Goal: Task Accomplishment & Management: Complete application form

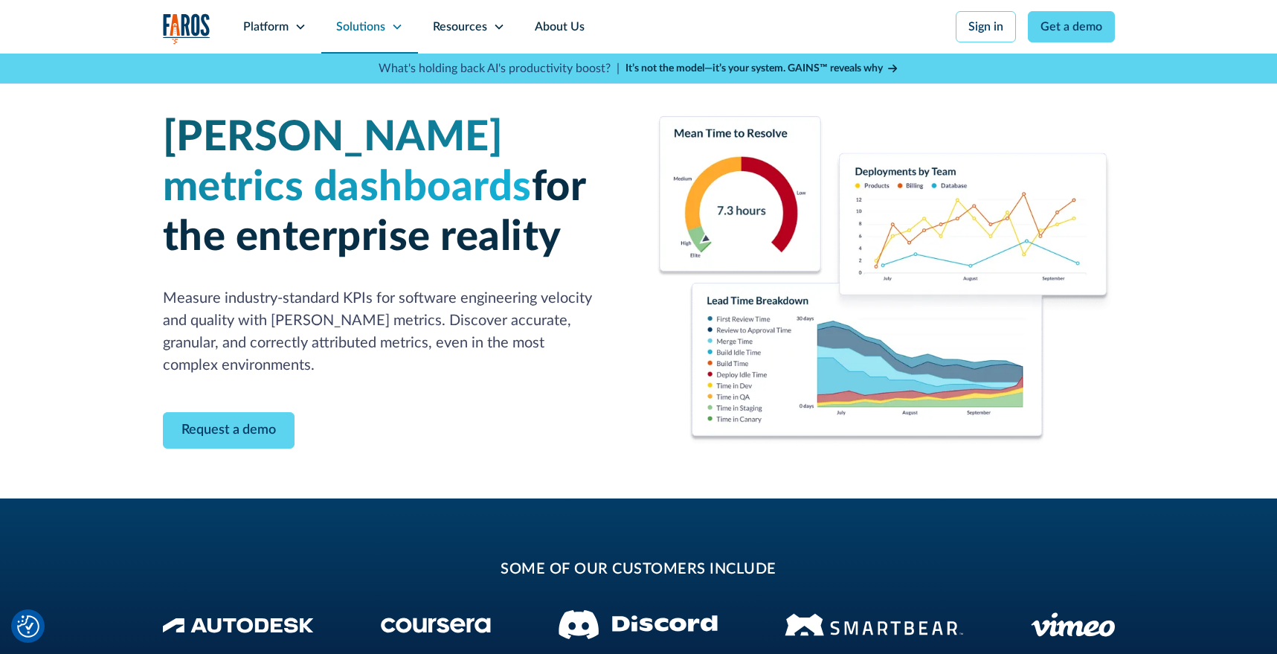
click at [372, 30] on div "Solutions" at bounding box center [360, 27] width 49 height 18
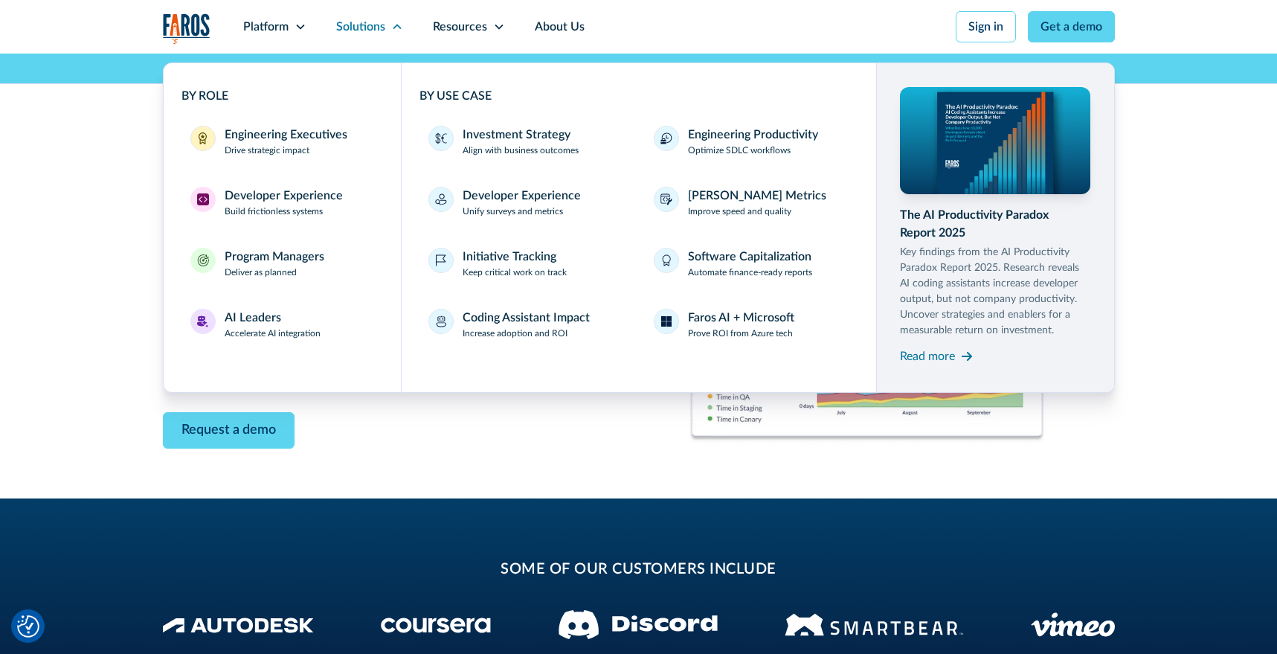
click at [144, 472] on div "DORA metrics dashboards for the enterprise reality Measure industry-standard KP…" at bounding box center [638, 276] width 1277 height 445
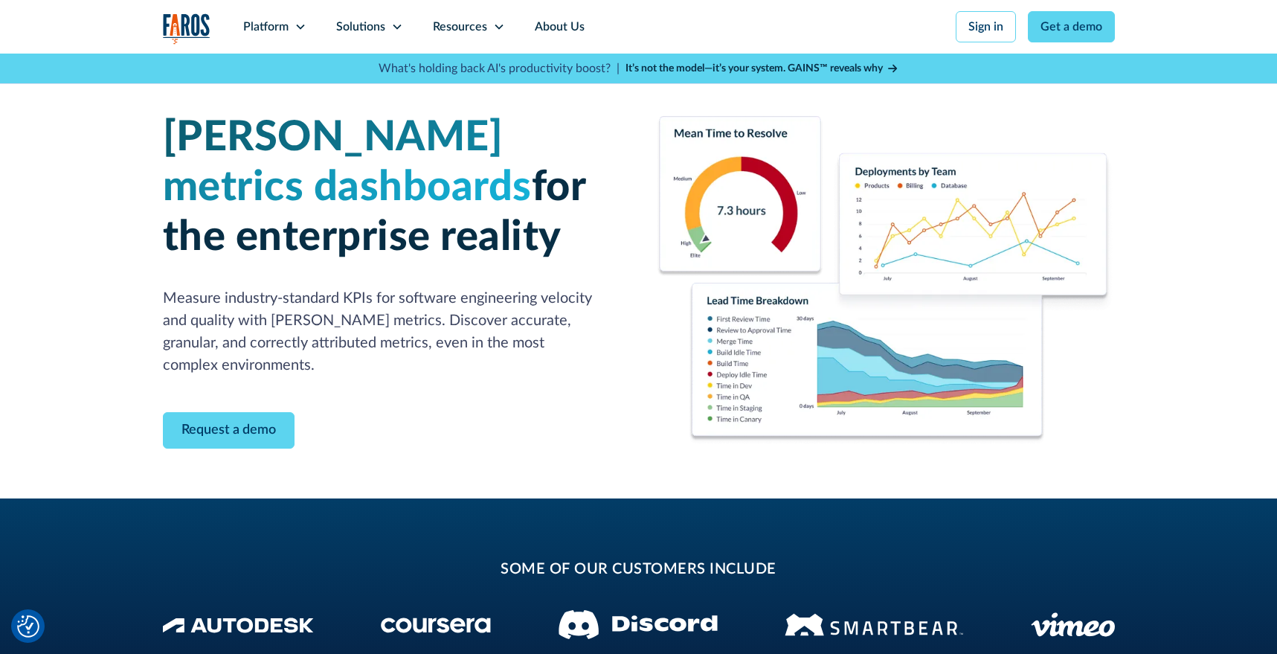
click at [190, 22] on img "home" at bounding box center [187, 28] width 48 height 31
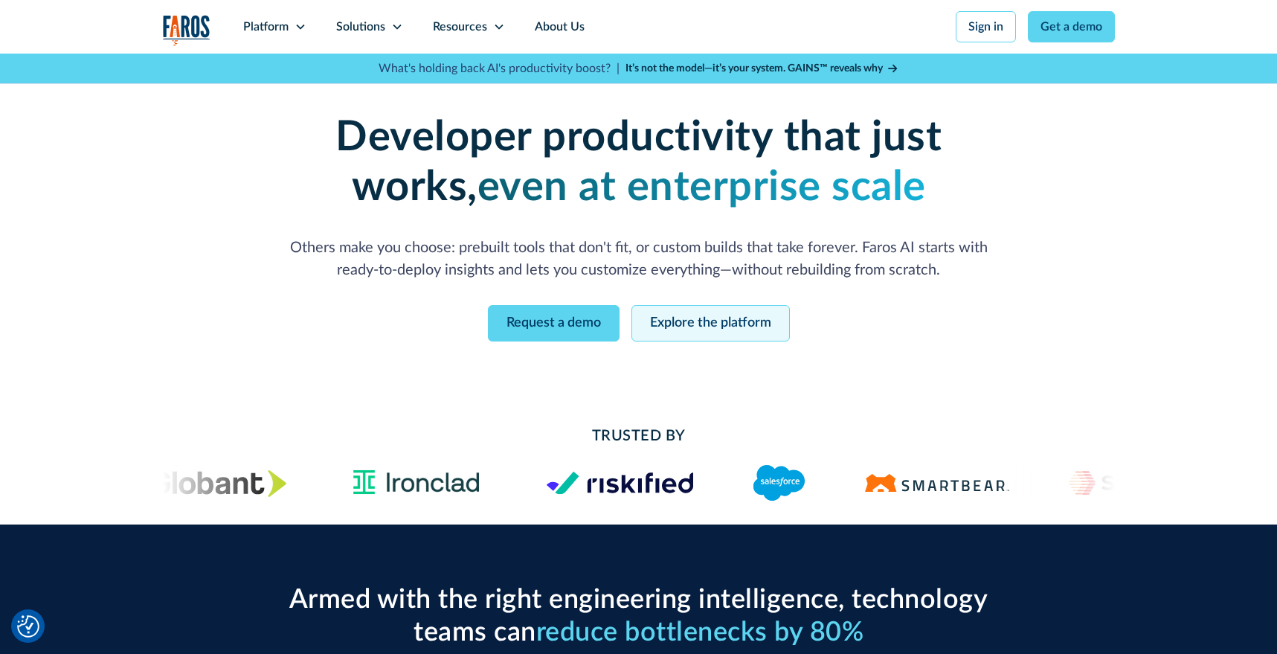
click at [713, 321] on link "Explore the platform" at bounding box center [711, 323] width 158 height 36
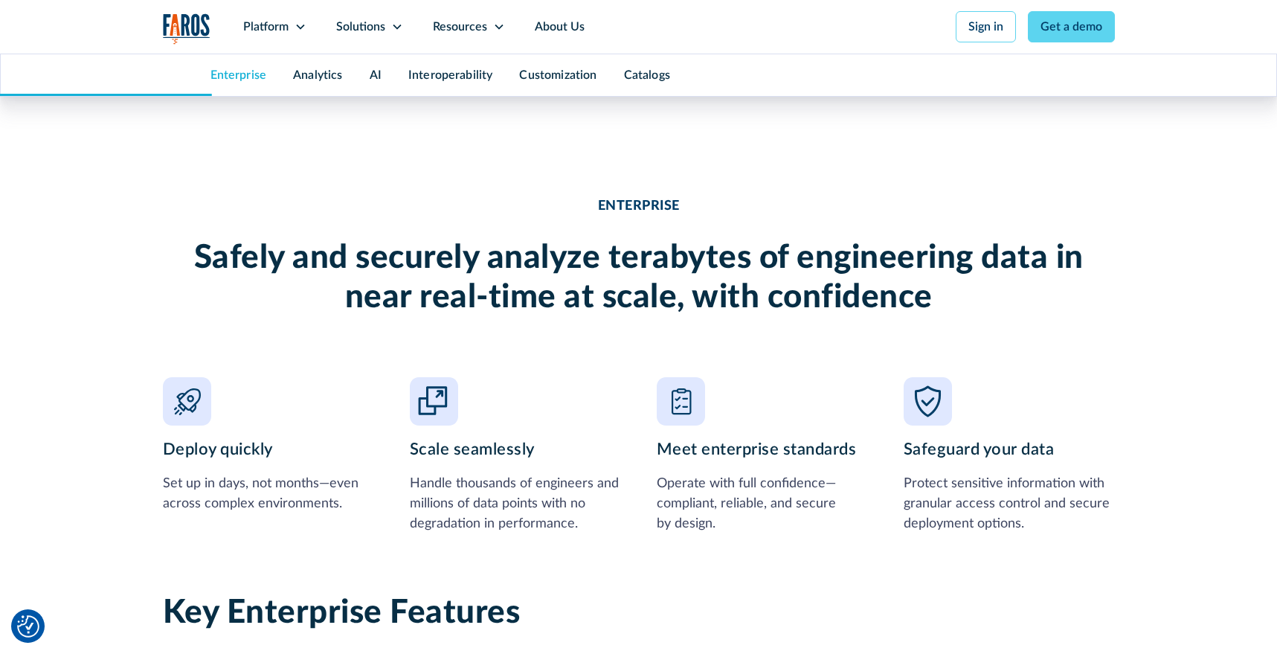
scroll to position [1066, 0]
click at [574, 74] on link "Customization" at bounding box center [557, 75] width 77 height 12
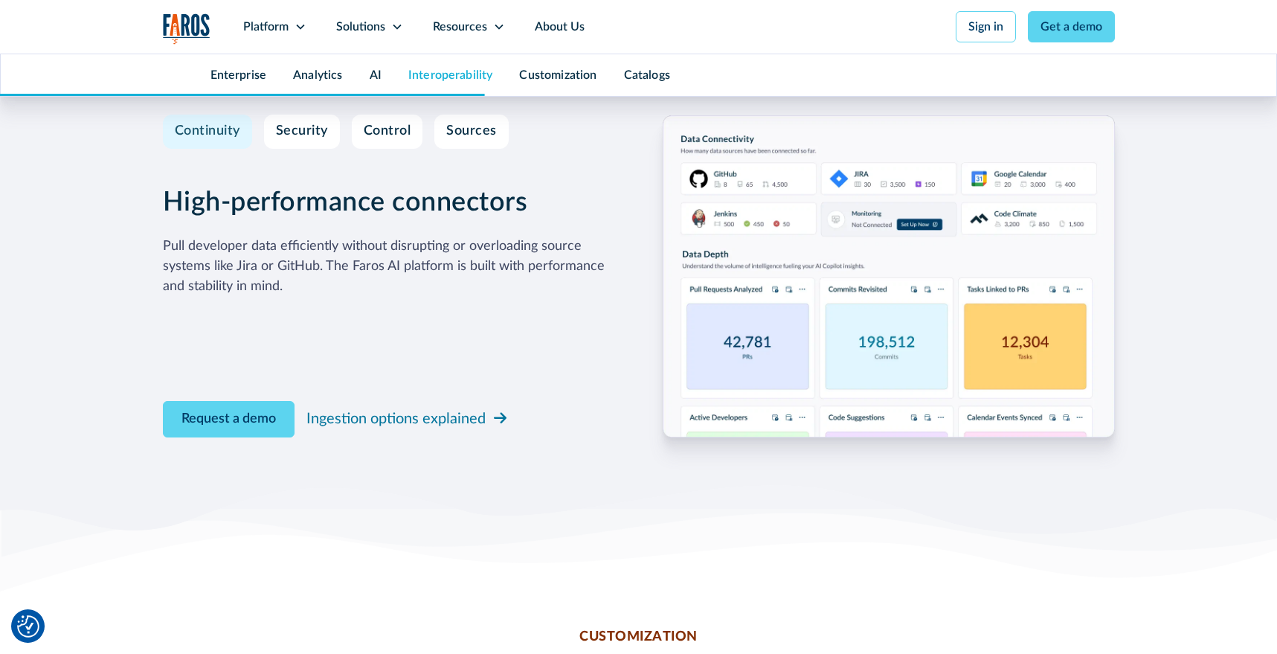
scroll to position [4570, 0]
click at [390, 427] on div "Ingestion options explained" at bounding box center [396, 420] width 179 height 22
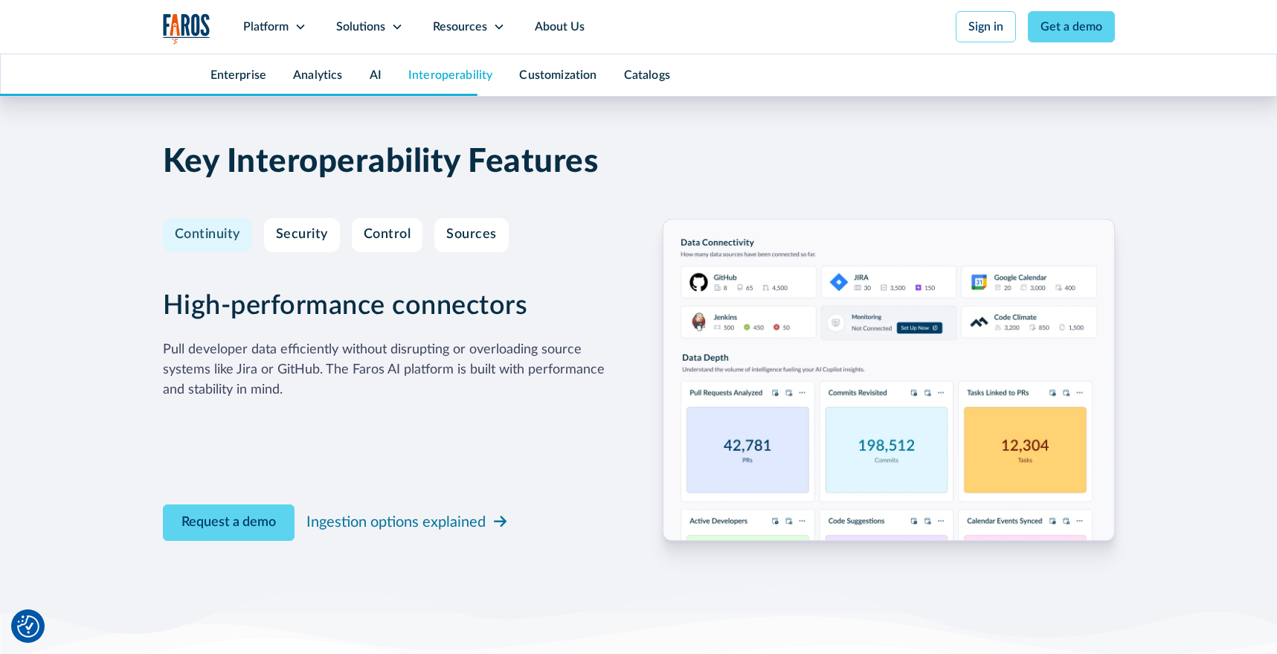
scroll to position [4465, 0]
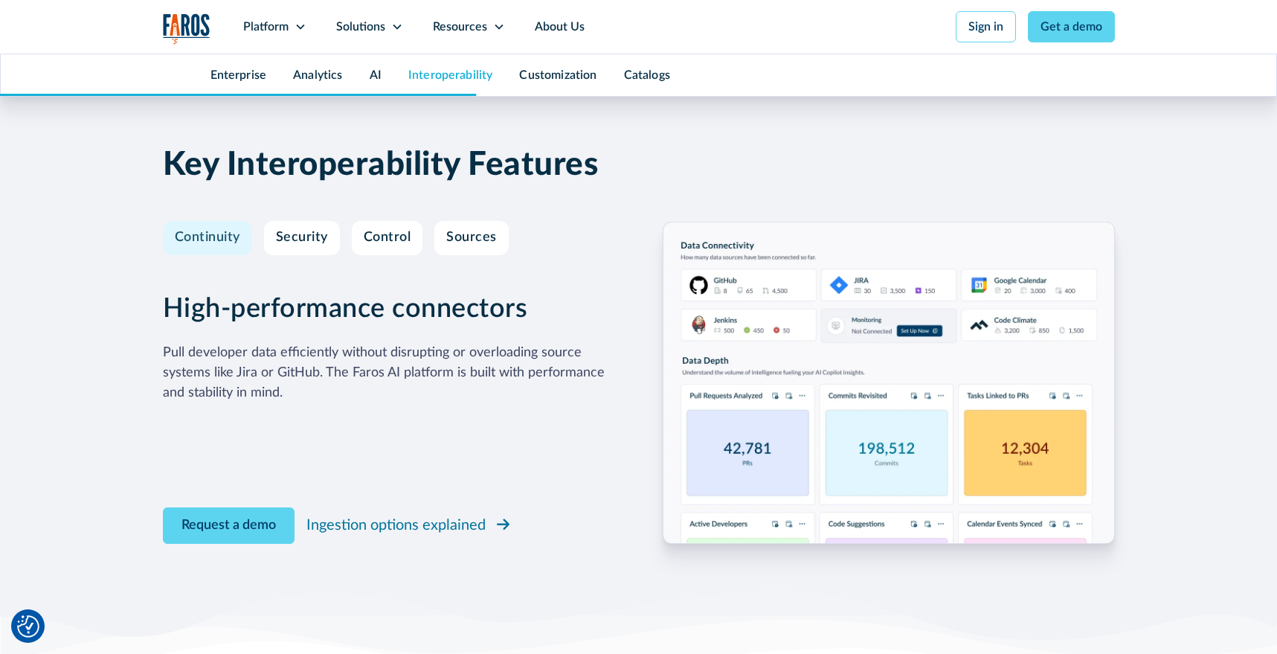
click at [367, 523] on div "Ingestion options explained" at bounding box center [396, 525] width 179 height 22
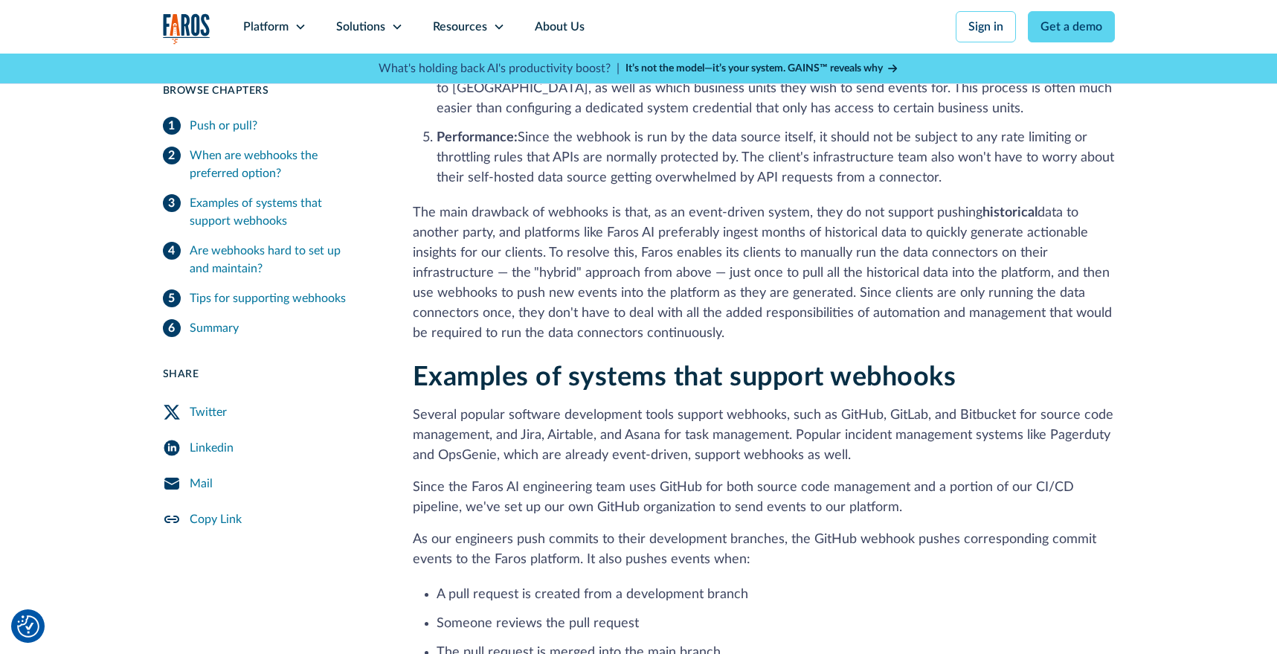
scroll to position [2575, 0]
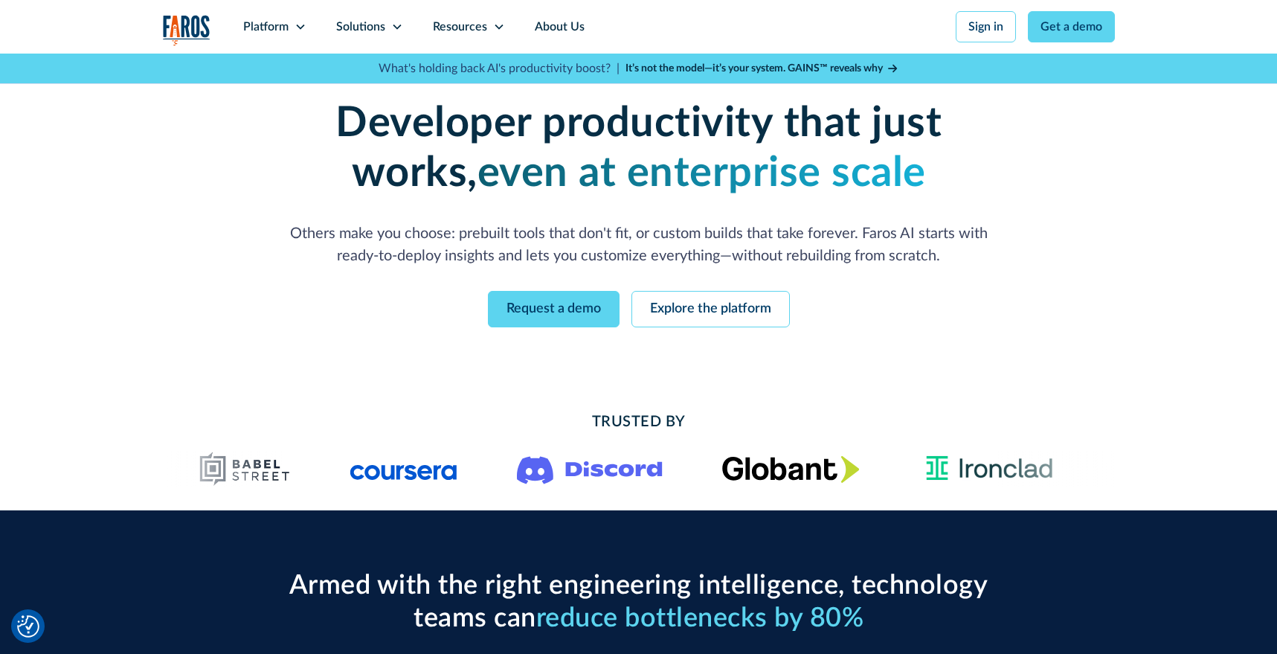
scroll to position [7, 0]
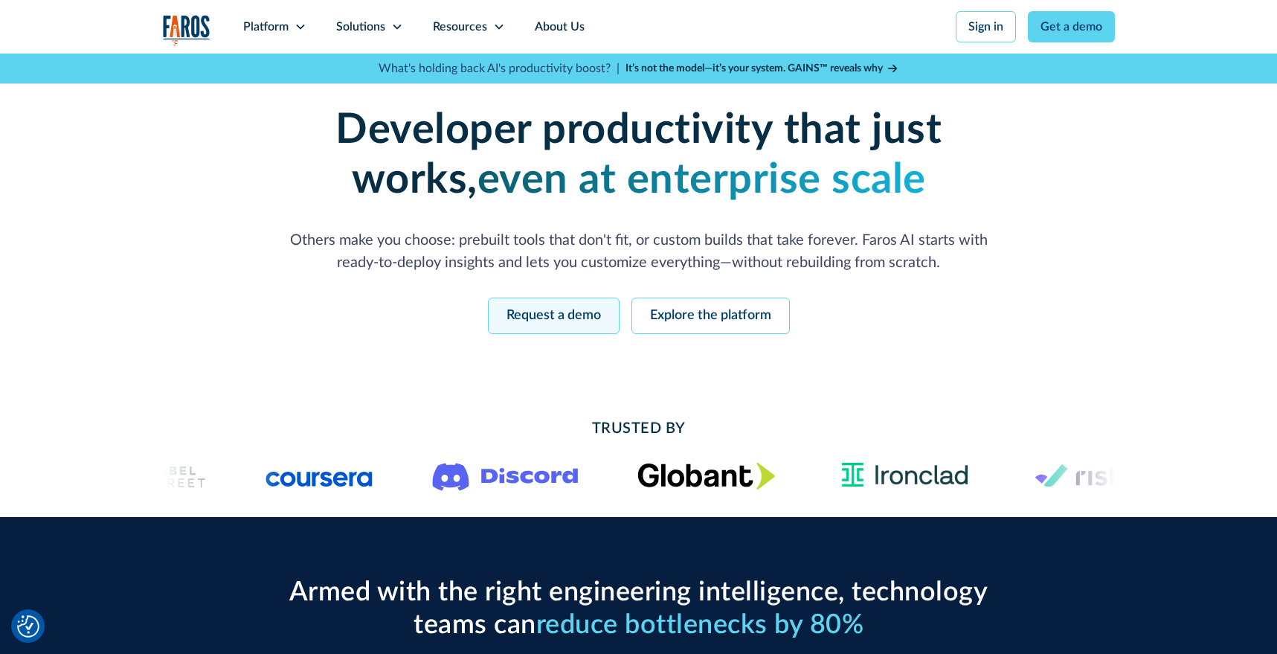
click at [591, 317] on link "Request a demo" at bounding box center [554, 316] width 132 height 36
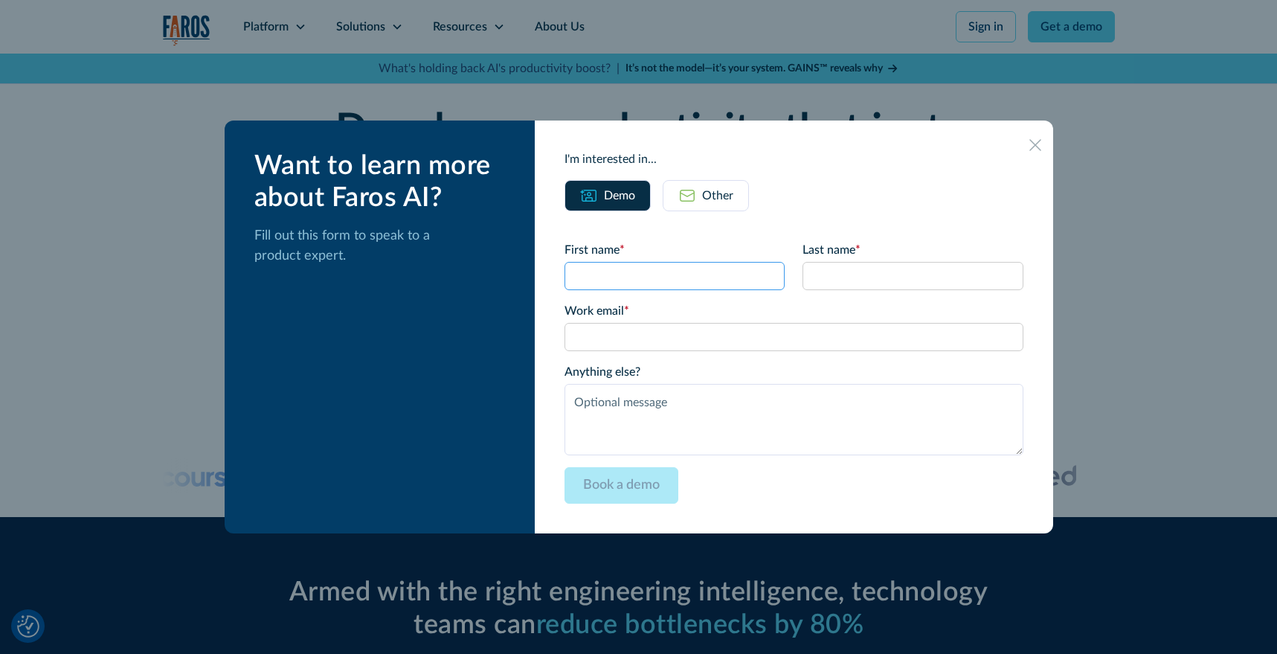
click at [615, 277] on input "First name *" at bounding box center [675, 276] width 220 height 28
type input "[PERSON_NAME]"
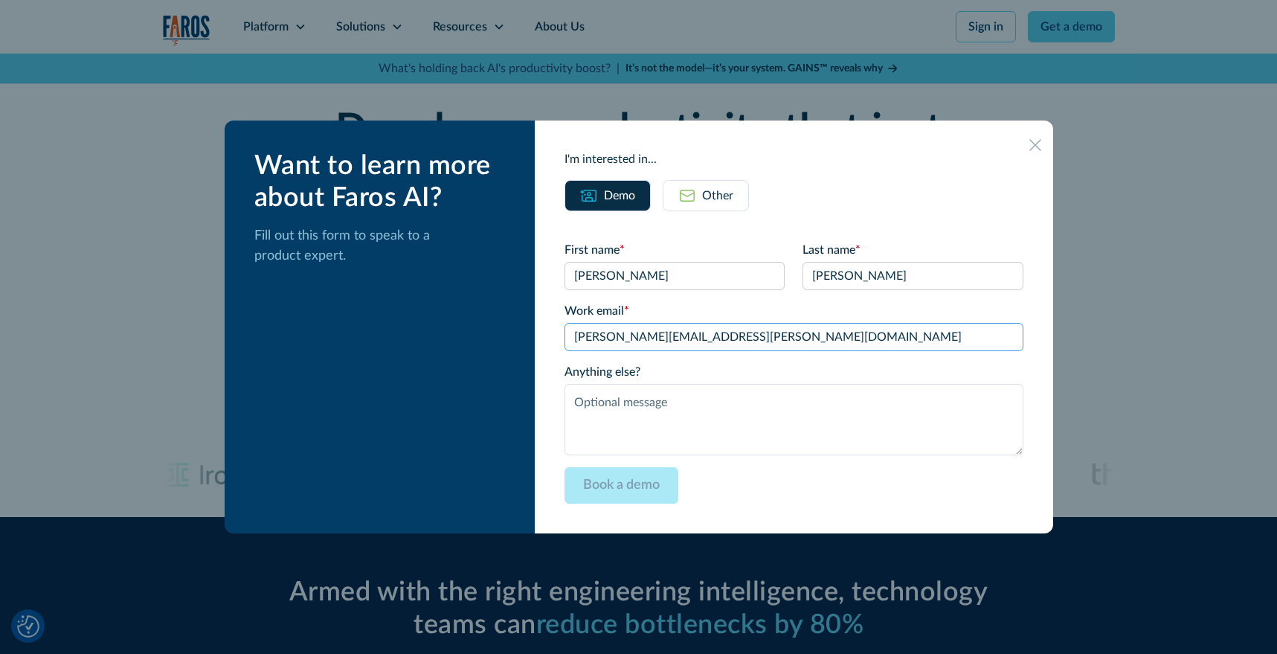
type input "[PERSON_NAME][EMAIL_ADDRESS][PERSON_NAME][DOMAIN_NAME]"
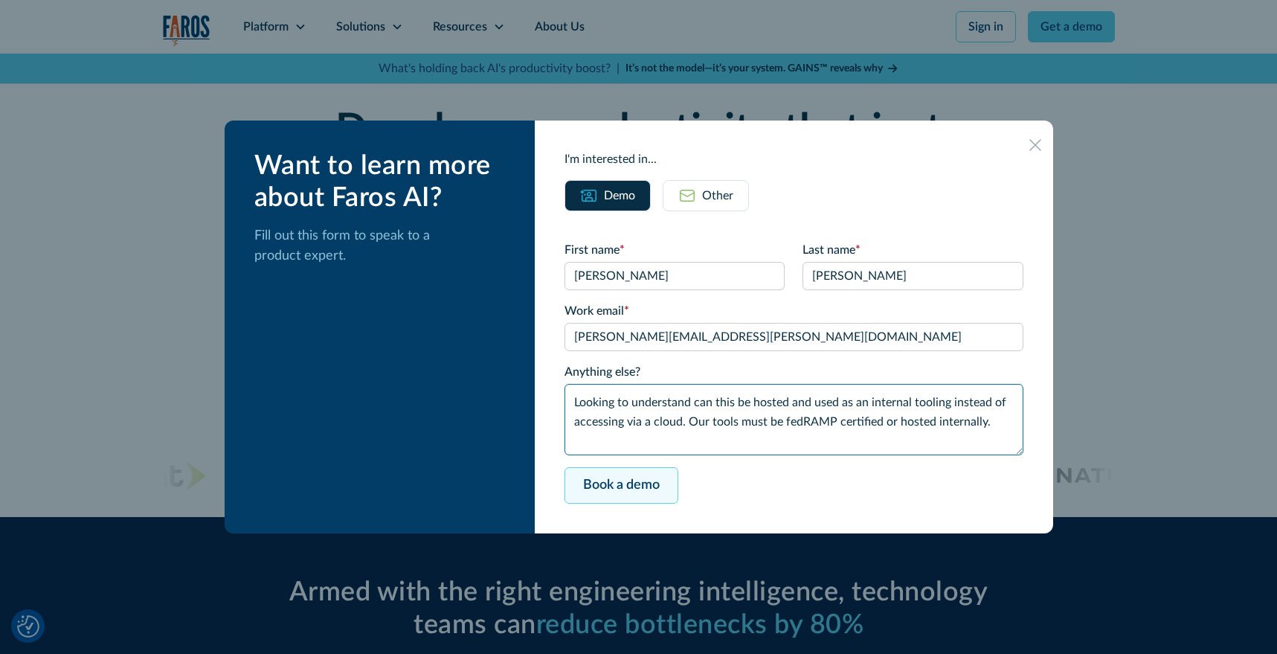
type textarea "Looking to understand can this be hosted and used as an internal tooling instea…"
click at [655, 481] on input "Book a demo" at bounding box center [622, 485] width 114 height 36
